Goal: Information Seeking & Learning: Compare options

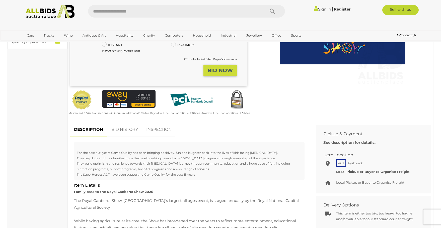
scroll to position [100, 0]
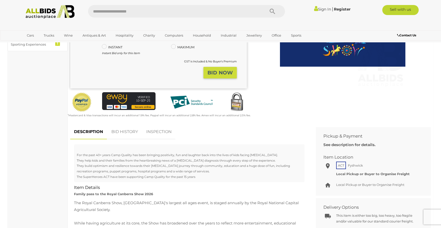
click at [137, 130] on link "BID HISTORY" at bounding box center [125, 132] width 34 height 15
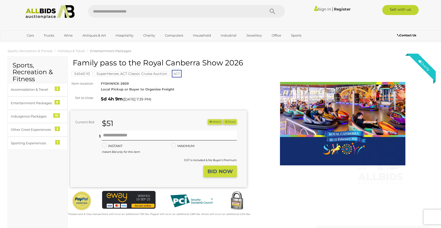
scroll to position [0, 0]
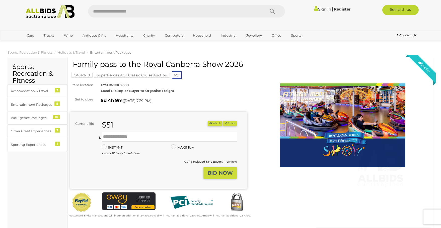
drag, startPoint x: 107, startPoint y: 53, endPoint x: 171, endPoint y: 75, distance: 68.0
click at [107, 53] on span "Entertainment Packages" at bounding box center [110, 52] width 41 height 4
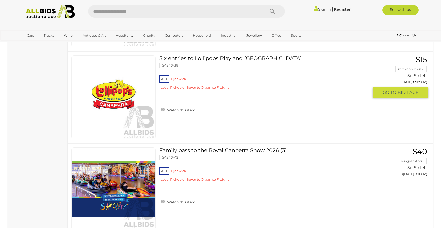
scroll to position [401, 0]
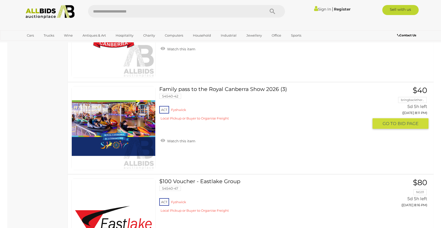
click at [179, 88] on link "Family pass to the Royal Canberra Show 2026 (3) 54540-42 ACT Fyshwick" at bounding box center [266, 105] width 206 height 38
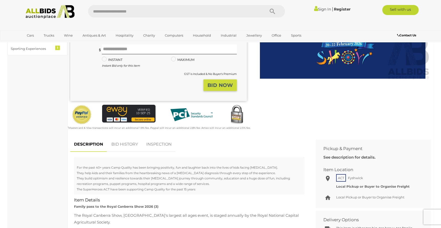
scroll to position [100, 0]
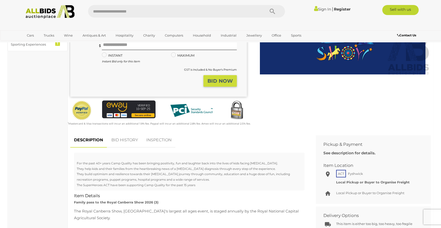
click at [123, 139] on link "BID HISTORY" at bounding box center [125, 140] width 34 height 15
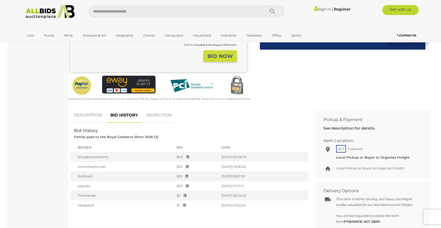
scroll to position [125, 0]
click at [85, 113] on link "DESCRIPTION" at bounding box center [88, 115] width 36 height 15
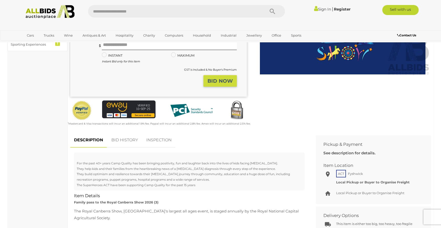
scroll to position [0, 0]
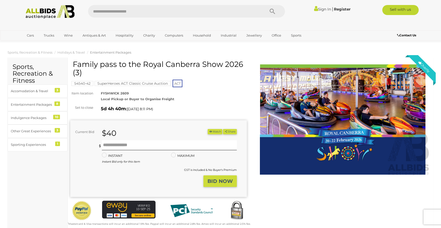
click at [213, 85] on div "54540-42 SuperHeroes ACT Classic Cruise Auction ACT" at bounding box center [158, 74] width 176 height 28
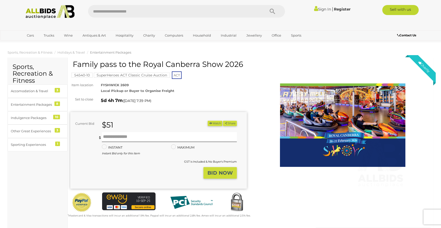
click at [284, 68] on img at bounding box center [342, 125] width 125 height 125
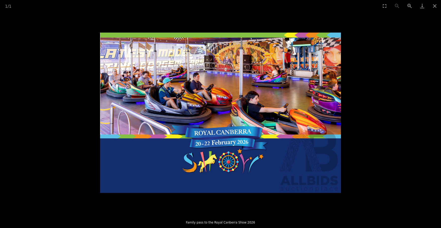
scroll to position [100, 0]
click at [434, 2] on button "Close gallery" at bounding box center [434, 6] width 13 height 12
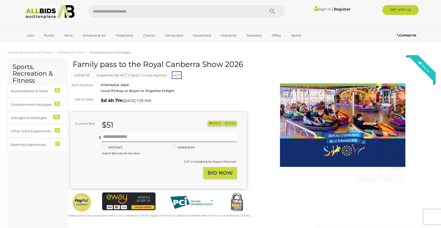
click at [331, 116] on img at bounding box center [342, 125] width 125 height 125
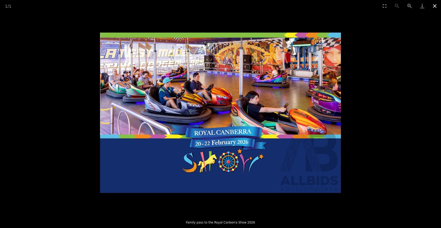
click at [434, 6] on button "Close gallery" at bounding box center [434, 6] width 13 height 12
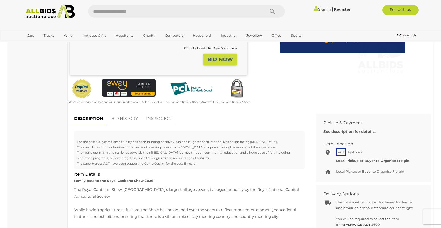
scroll to position [50, 0]
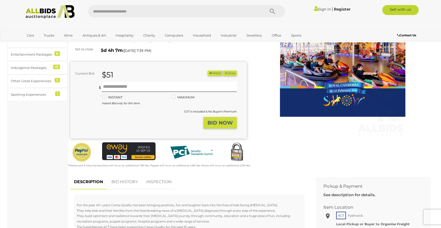
click at [384, 126] on img at bounding box center [342, 75] width 125 height 125
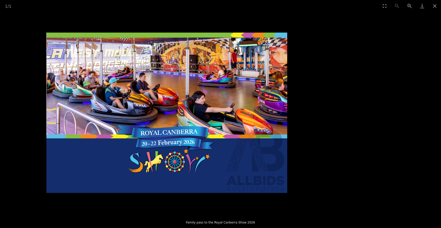
drag, startPoint x: 302, startPoint y: 165, endPoint x: 366, endPoint y: 152, distance: 65.2
click at [260, 153] on img at bounding box center [166, 113] width 241 height 160
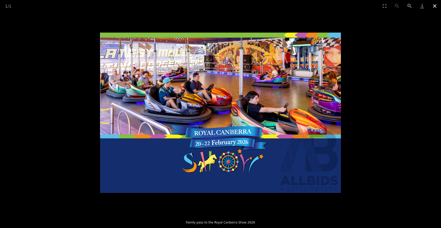
click at [432, 4] on button "Close gallery" at bounding box center [434, 6] width 13 height 12
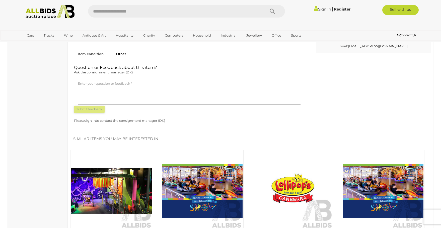
scroll to position [426, 0]
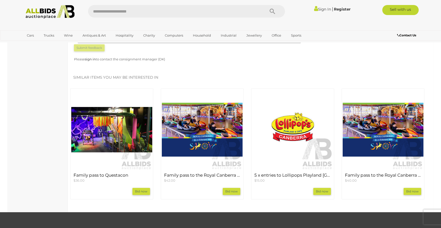
click at [118, 134] on img at bounding box center [111, 129] width 81 height 81
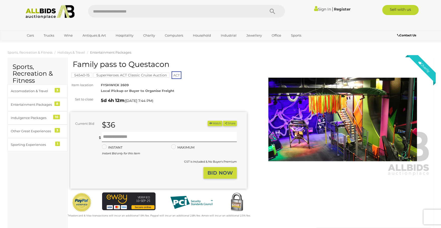
click at [370, 132] on img at bounding box center [342, 120] width 176 height 114
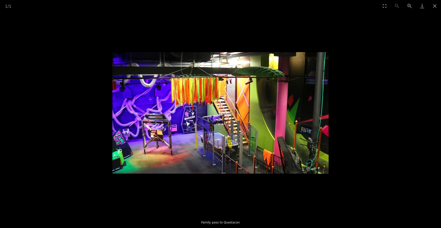
drag, startPoint x: 358, startPoint y: 76, endPoint x: 400, endPoint y: 46, distance: 51.8
click at [358, 75] on picture at bounding box center [220, 113] width 441 height 202
click at [433, 5] on button "Close gallery" at bounding box center [434, 6] width 13 height 12
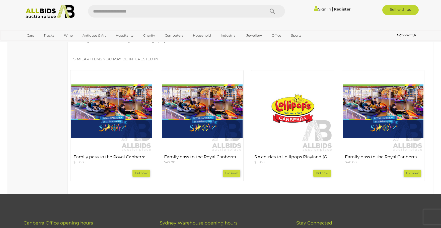
scroll to position [401, 0]
